Goal: Task Accomplishment & Management: Manage account settings

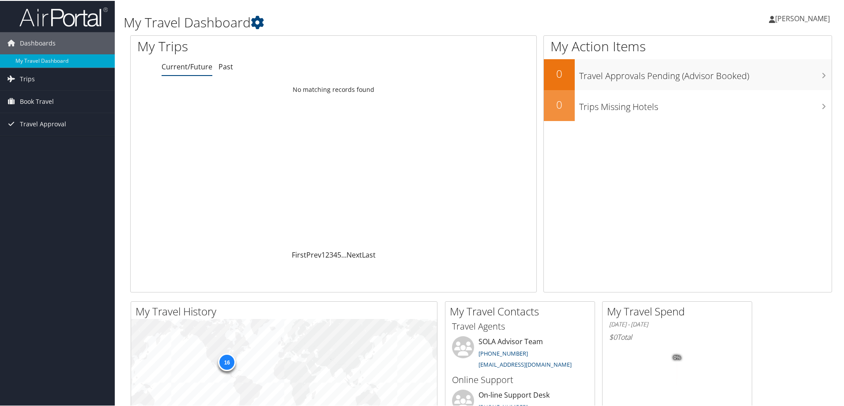
click at [807, 19] on span "[PERSON_NAME]" at bounding box center [802, 18] width 55 height 10
click at [764, 63] on link "Travel Agency Contacts" at bounding box center [779, 63] width 98 height 15
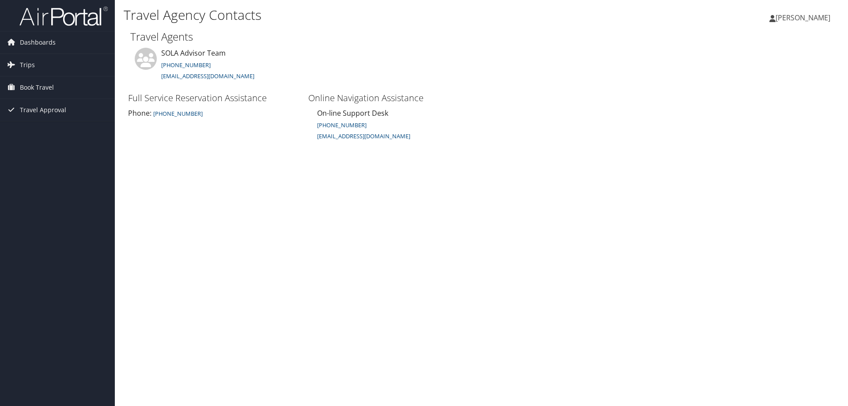
click at [813, 22] on span "[PERSON_NAME]" at bounding box center [802, 18] width 55 height 10
click at [771, 83] on link "View Travel Profile" at bounding box center [780, 78] width 98 height 15
click at [801, 19] on span "[PERSON_NAME]" at bounding box center [802, 18] width 55 height 10
click at [756, 148] on link "Sign Out" at bounding box center [780, 143] width 98 height 15
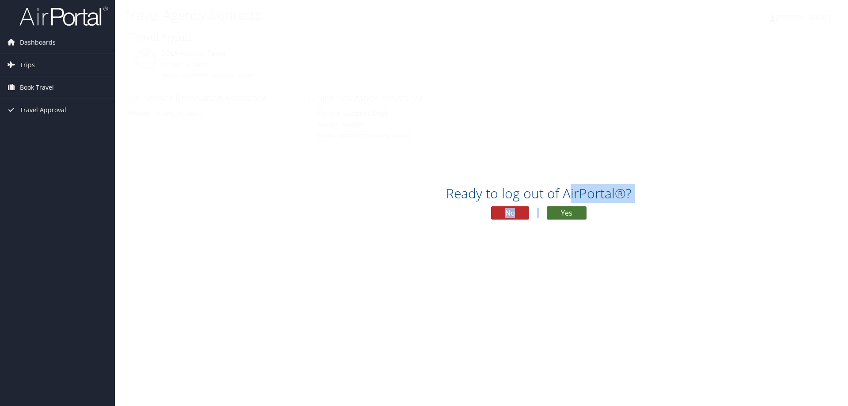
click at [567, 203] on div "Ready to log out of AirPortal®? No Yes" at bounding box center [539, 205] width 848 height 45
click at [567, 210] on button "Yes" at bounding box center [567, 212] width 40 height 13
